Goal: Find contact information: Find contact information

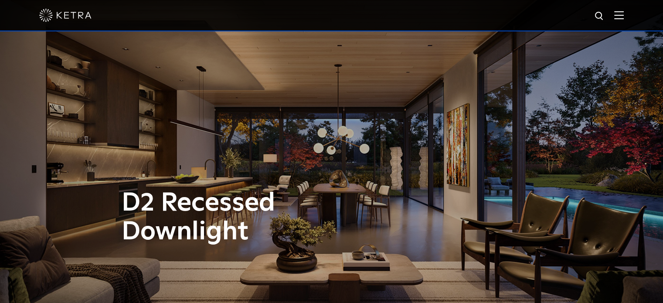
click at [633, 14] on div at bounding box center [331, 15] width 663 height 31
click at [624, 16] on img at bounding box center [620, 15] width 10 height 8
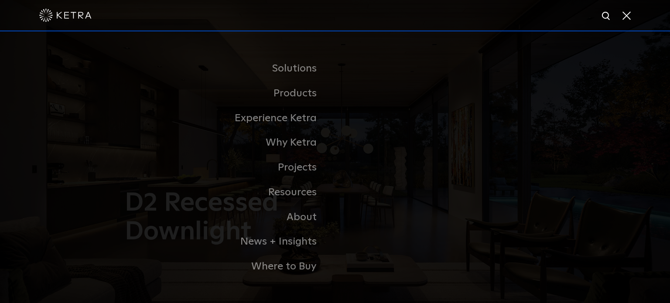
click at [636, 22] on div at bounding box center [335, 15] width 670 height 31
click at [621, 20] on div at bounding box center [334, 15] width 591 height 31
click at [625, 20] on span at bounding box center [626, 15] width 10 height 9
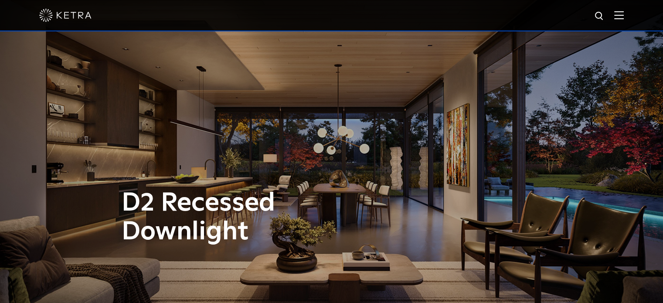
click at [632, 17] on div at bounding box center [331, 15] width 663 height 31
click at [624, 17] on img at bounding box center [620, 15] width 10 height 8
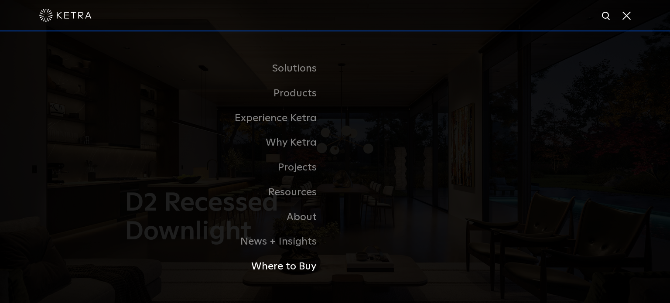
click at [299, 266] on link "Where to Buy" at bounding box center [226, 266] width 218 height 25
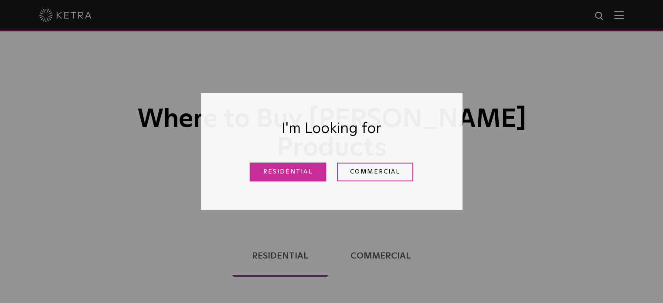
click at [312, 168] on link "Residential" at bounding box center [288, 172] width 76 height 19
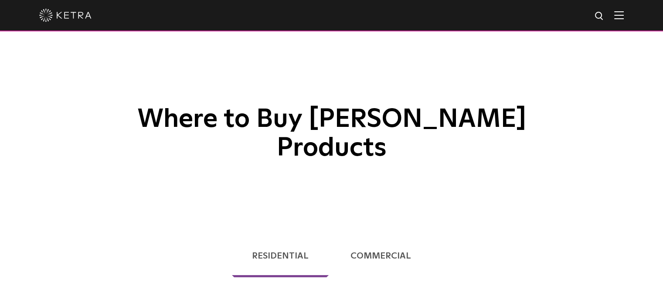
scroll to position [222, 0]
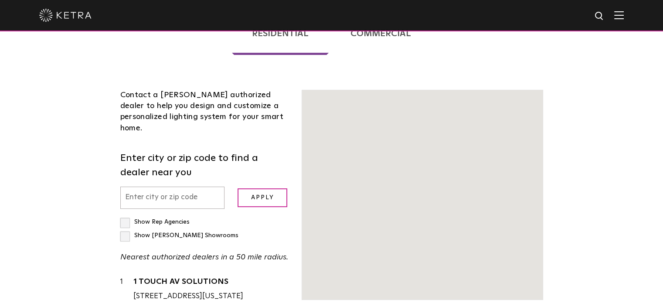
click at [150, 219] on label "Show Rep Agencies" at bounding box center [154, 222] width 69 height 6
click at [126, 215] on input "Show Rep Agencies" at bounding box center [123, 218] width 6 height 6
checkbox input "true"
click at [123, 215] on input "Show [PERSON_NAME] Showrooms" at bounding box center [123, 218] width 6 height 6
checkbox input "true"
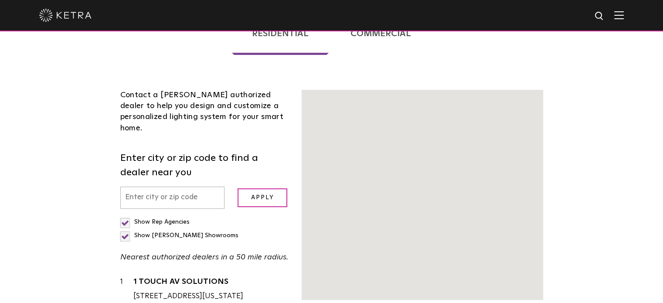
click at [126, 96] on div "Contact a [PERSON_NAME] authorized dealer to help you design and customize a pe…" at bounding box center [205, 275] width 182 height 370
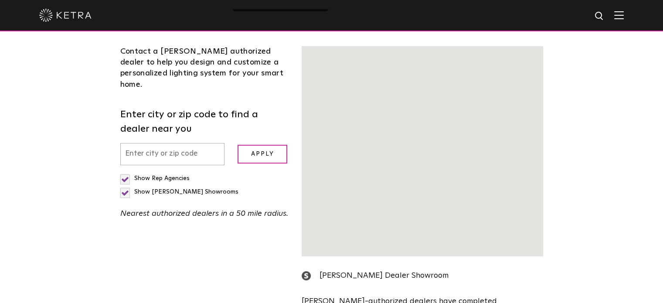
click at [126, 175] on label "Show Rep Agencies" at bounding box center [154, 178] width 69 height 6
click at [126, 172] on input "Show Rep Agencies" at bounding box center [123, 175] width 6 height 6
checkbox input "false"
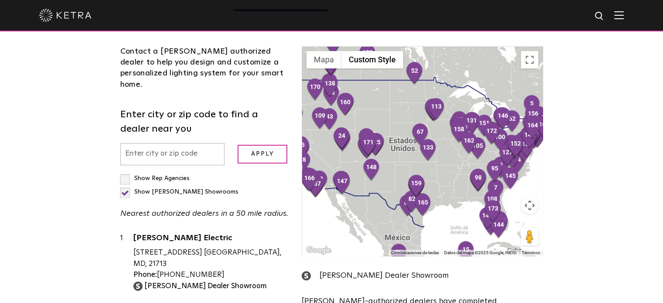
click at [202, 189] on label "Show [PERSON_NAME] Showrooms" at bounding box center [179, 192] width 118 height 6
click at [126, 172] on input "Show [PERSON_NAME] Showrooms" at bounding box center [123, 175] width 6 height 6
checkbox input "false"
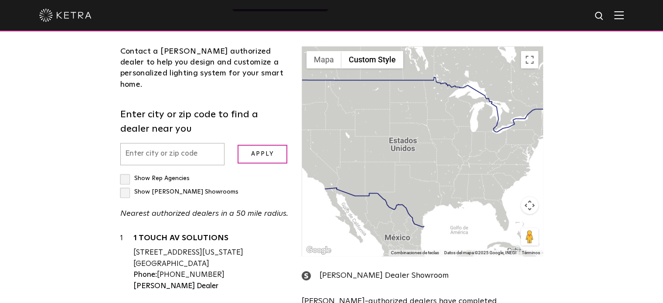
click at [127, 175] on label "Show Rep Agencies" at bounding box center [154, 178] width 69 height 6
click at [126, 172] on input "Show Rep Agencies" at bounding box center [123, 175] width 6 height 6
checkbox input "true"
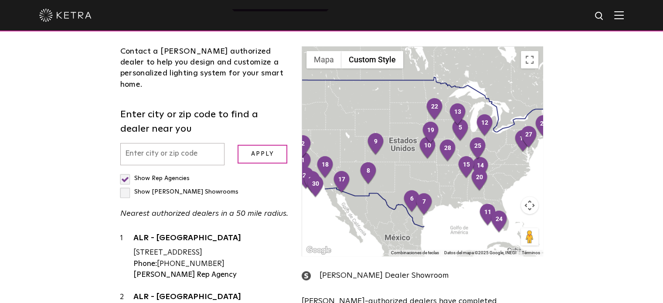
click at [196, 143] on input "text" at bounding box center [172, 154] width 105 height 22
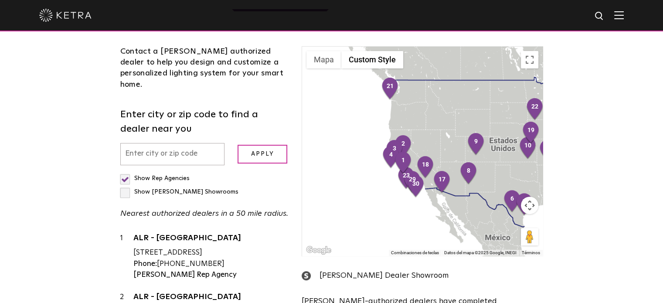
click at [164, 143] on input "text" at bounding box center [172, 154] width 105 height 22
type input "10018"
click at [238, 145] on input "Apply" at bounding box center [263, 154] width 50 height 19
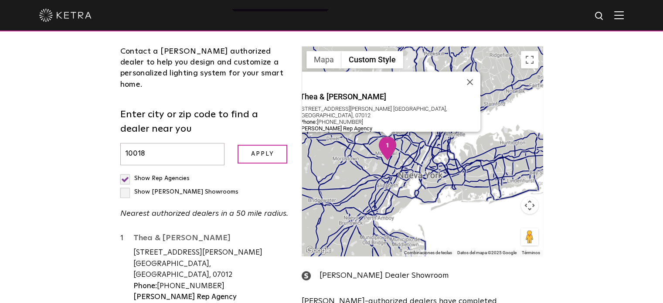
click at [185, 234] on link "Thea & [PERSON_NAME]" at bounding box center [211, 239] width 156 height 11
